Goal: Transaction & Acquisition: Download file/media

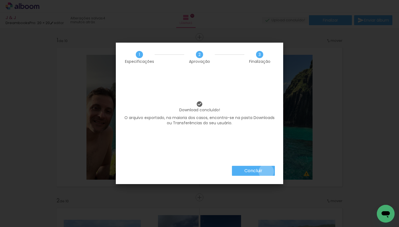
click at [266, 172] on paper-button "Concluir" at bounding box center [253, 171] width 43 height 10
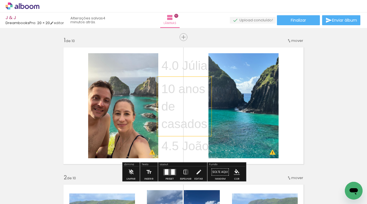
drag, startPoint x: 167, startPoint y: 22, endPoint x: 194, endPoint y: 128, distance: 109.0
click at [194, 128] on p "casados" at bounding box center [184, 123] width 46 height 17
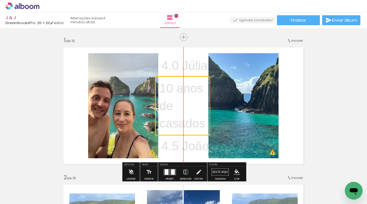
click at [193, 127] on quentale-selection at bounding box center [182, 105] width 55 height 59
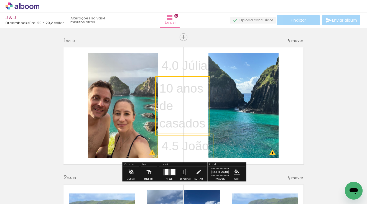
drag, startPoint x: 193, startPoint y: 127, endPoint x: 189, endPoint y: 146, distance: 18.8
click at [189, 146] on p "4.5 João" at bounding box center [184, 145] width 47 height 17
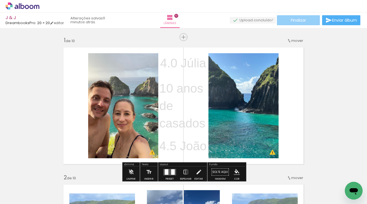
drag, startPoint x: 0, startPoint y: 0, endPoint x: 306, endPoint y: 21, distance: 307.0
click at [306, 21] on paper-button "Finalizar" at bounding box center [298, 20] width 43 height 10
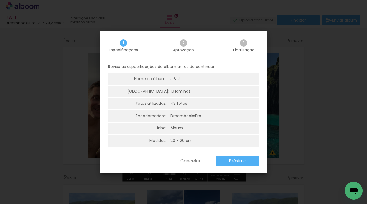
drag, startPoint x: 306, startPoint y: 21, endPoint x: 248, endPoint y: 161, distance: 151.9
click at [248, 161] on paper-button "Próximo" at bounding box center [237, 161] width 43 height 10
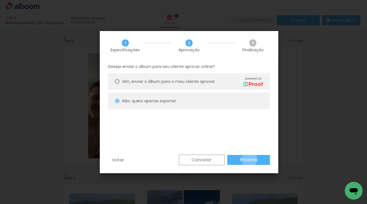
click at [0, 0] on slot "Próximo" at bounding box center [0, 0] width 0 height 0
type input "Alta, 300 DPI"
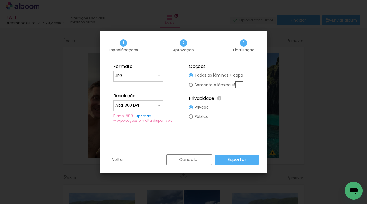
click at [249, 159] on paper-button "Exportar" at bounding box center [237, 160] width 44 height 10
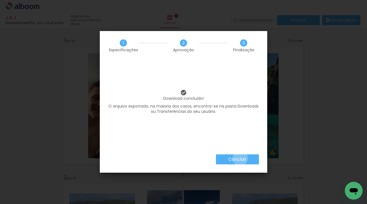
drag, startPoint x: 249, startPoint y: 159, endPoint x: 239, endPoint y: 158, distance: 9.7
click at [0, 0] on slot "Concluir" at bounding box center [0, 0] width 0 height 0
